Goal: Information Seeking & Learning: Find specific fact

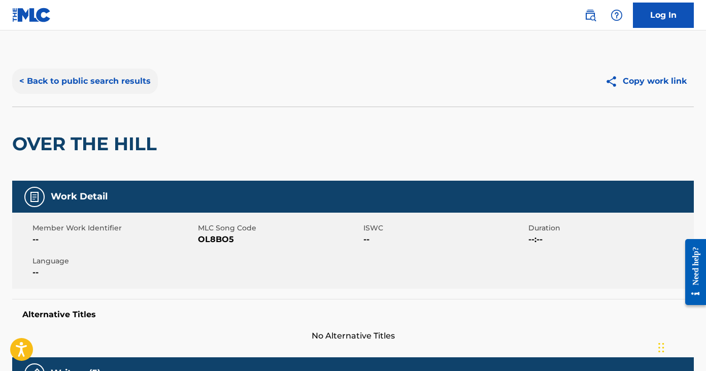
click at [83, 85] on button "< Back to public search results" at bounding box center [85, 81] width 146 height 25
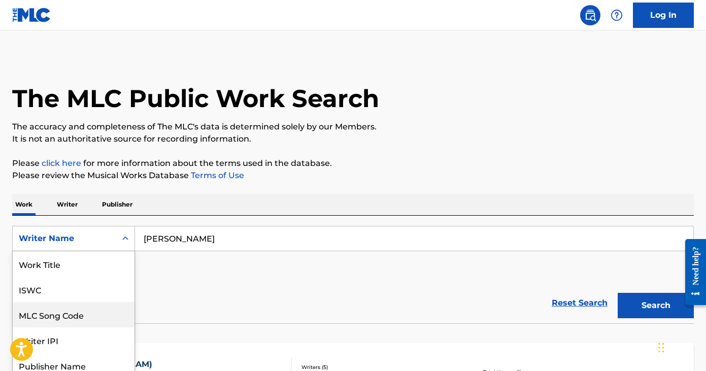
scroll to position [33, 0]
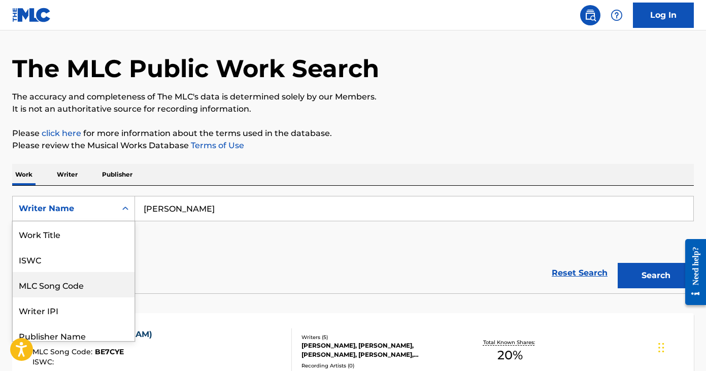
click at [115, 221] on div "MLC Song Code, 3 of 8. 8 results available. Use Up and Down to choose options, …" at bounding box center [73, 208] width 123 height 25
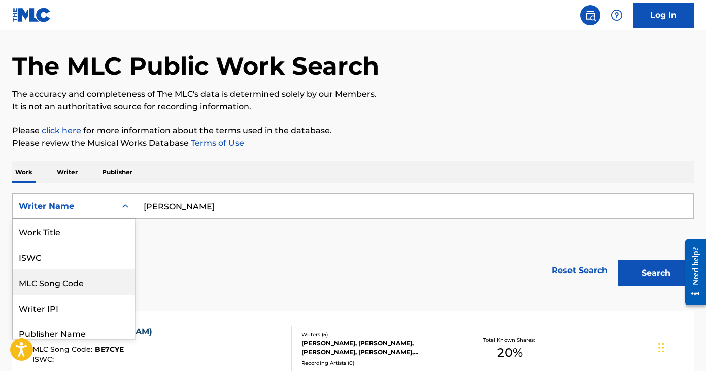
scroll to position [51, 0]
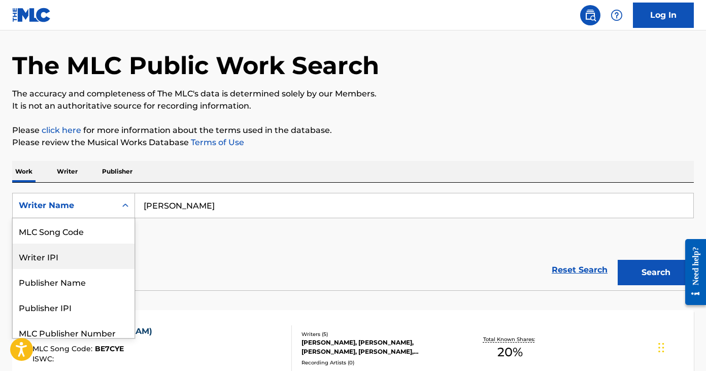
click at [102, 255] on div "Writer IPI" at bounding box center [74, 256] width 122 height 25
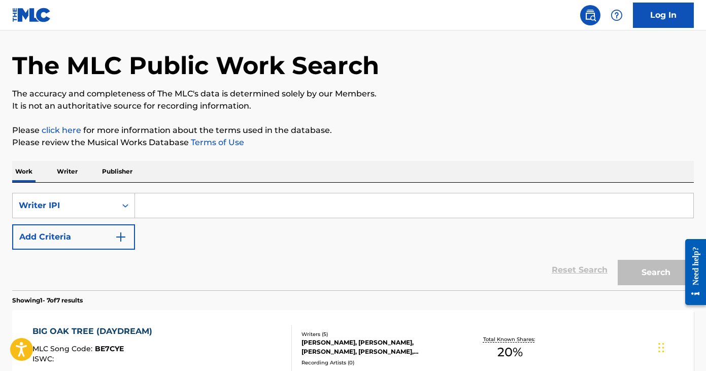
click at [180, 208] on input "Search Form" at bounding box center [414, 205] width 559 height 24
paste input "1298056812"
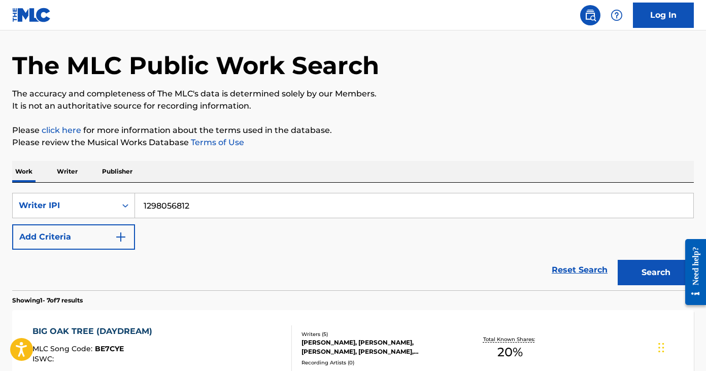
click at [618, 260] on button "Search" at bounding box center [656, 272] width 76 height 25
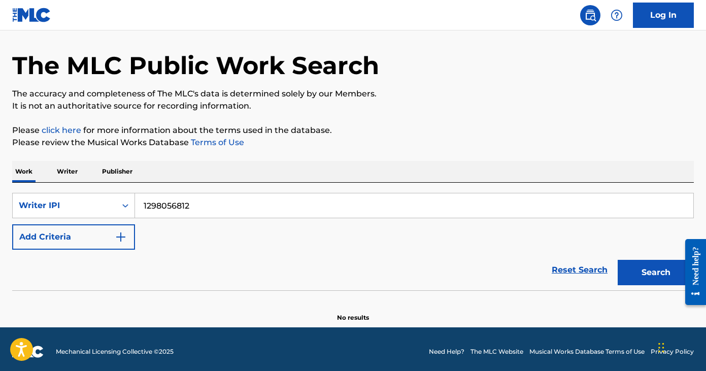
click at [142, 207] on input "1298056812" at bounding box center [414, 205] width 559 height 24
click at [618, 260] on button "Search" at bounding box center [656, 272] width 76 height 25
type input "1298056812"
click at [618, 260] on button "Search" at bounding box center [656, 272] width 76 height 25
